Goal: Book appointment/travel/reservation

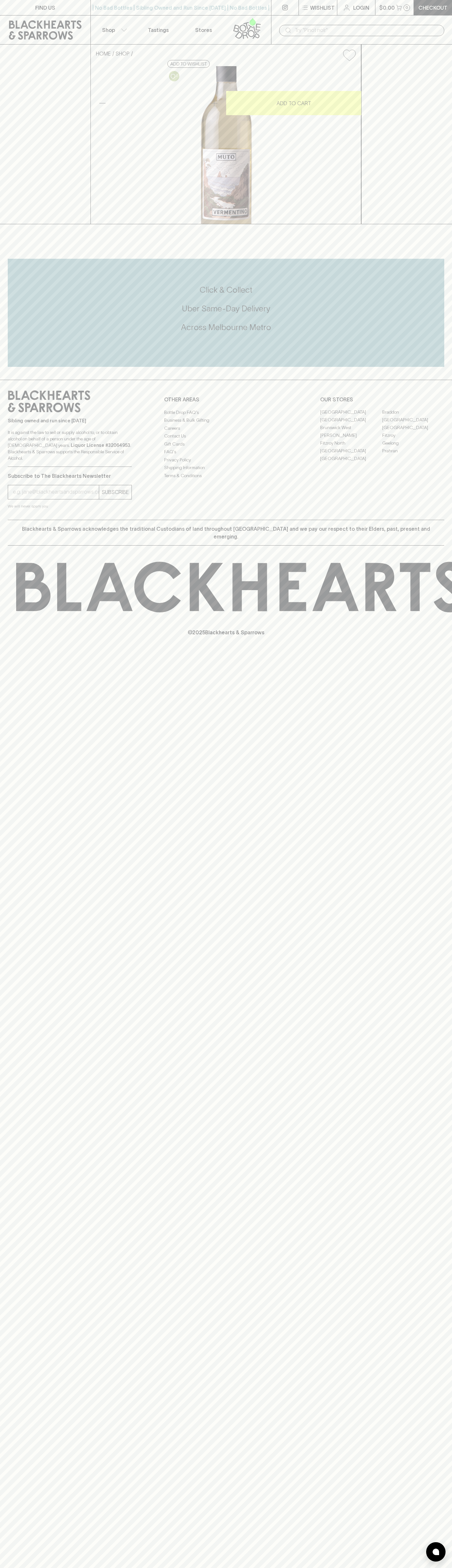
click at [136, 21] on link "Tastings" at bounding box center [158, 29] width 45 height 29
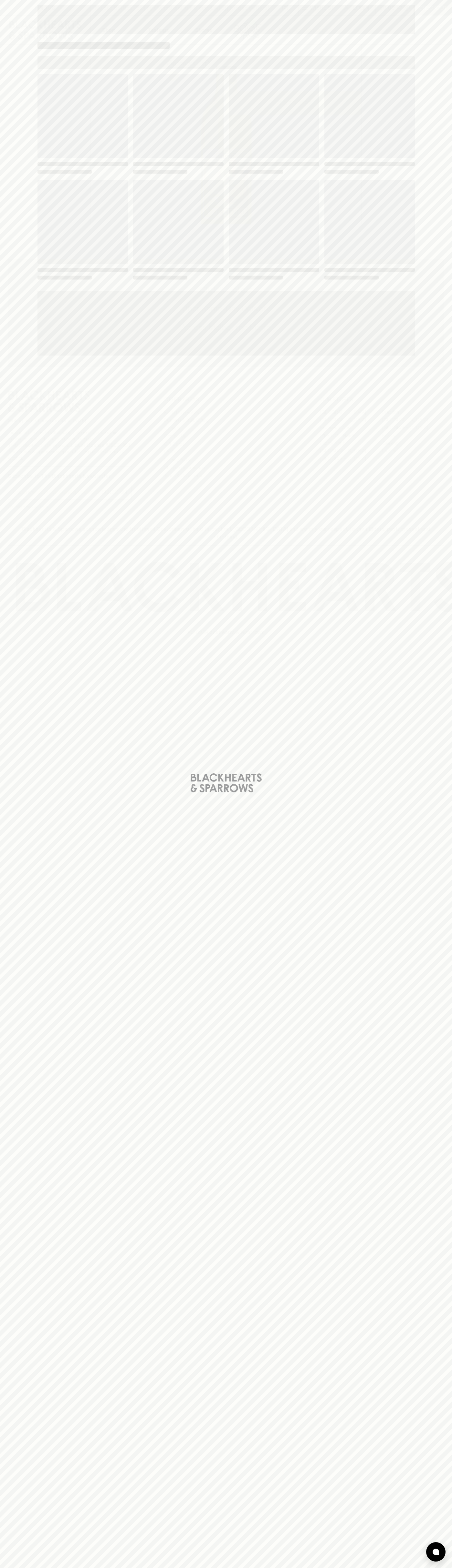
click at [445, 863] on div "Loading" at bounding box center [226, 784] width 452 height 1568
click at [173, 1567] on html "FIND US | No Bad Bottles | Sibling Owned and Run Since [DATE] | No Bad Bottles …" at bounding box center [226, 784] width 452 height 1568
click at [7, 243] on div "Loading" at bounding box center [226, 784] width 452 height 1568
